Goal: Information Seeking & Learning: Learn about a topic

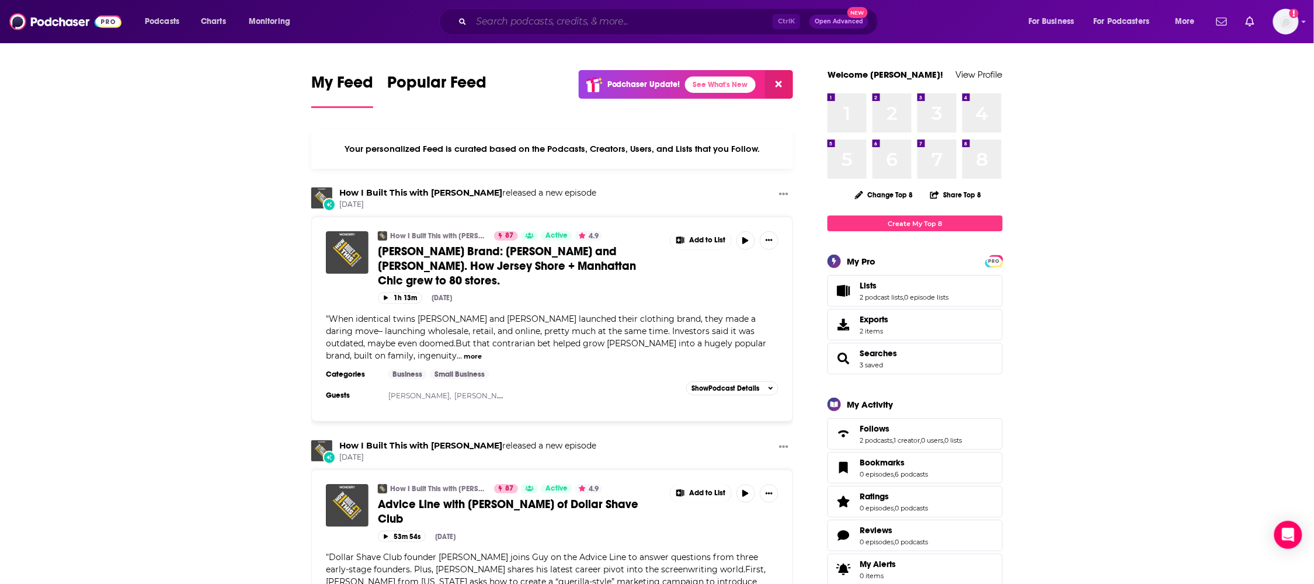
click at [528, 21] on input "Search podcasts, credits, & more..." at bounding box center [621, 21] width 301 height 19
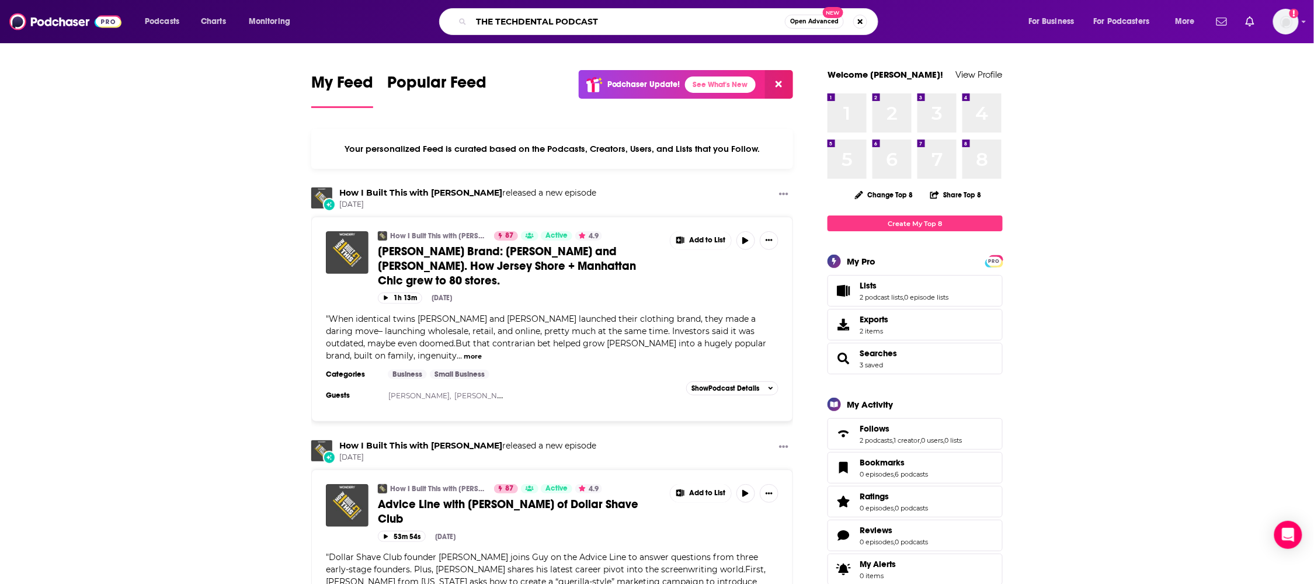
type input "THE TECHDENTAL PODCAST"
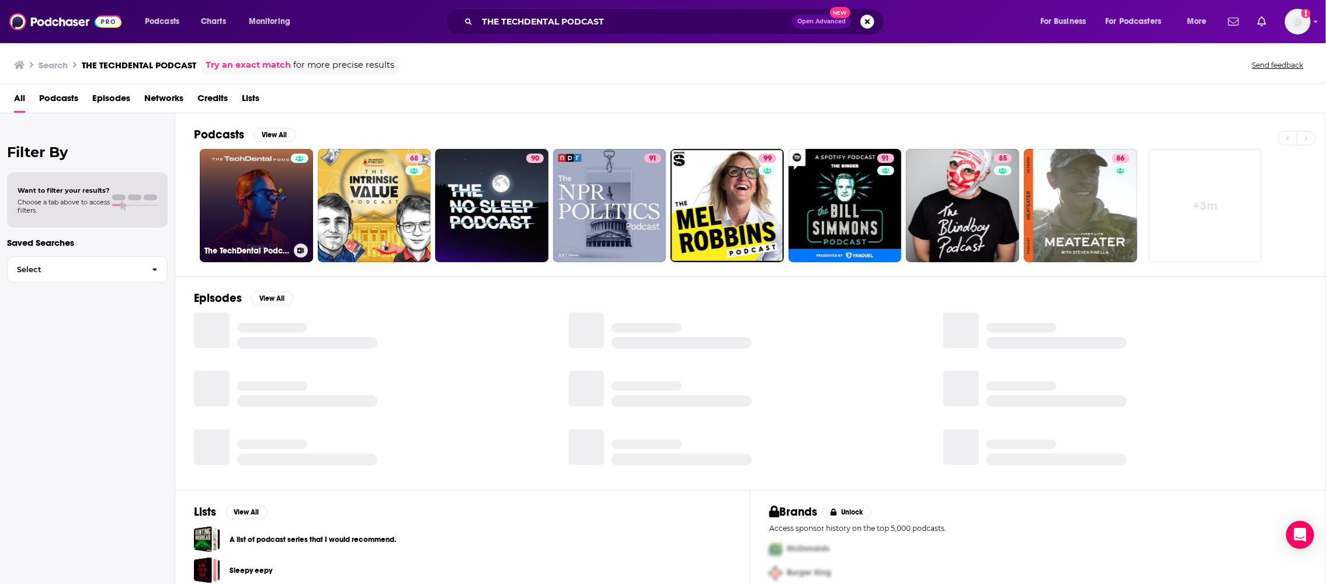
click at [265, 185] on link "The TechDental Podcast" at bounding box center [256, 205] width 113 height 113
